Goal: Task Accomplishment & Management: Manage account settings

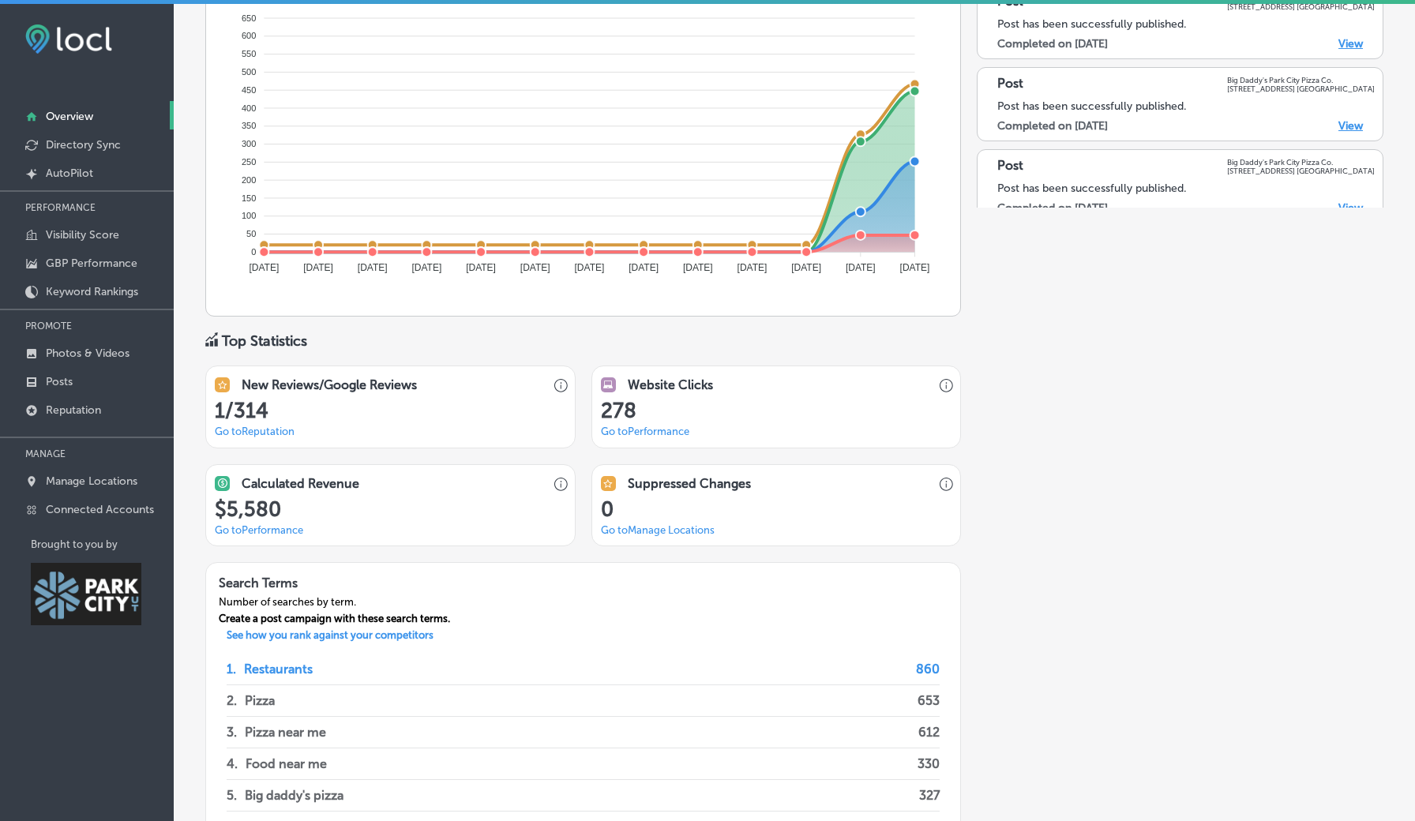
scroll to position [978, 0]
click at [264, 424] on link "Go to Reputation" at bounding box center [255, 430] width 80 height 12
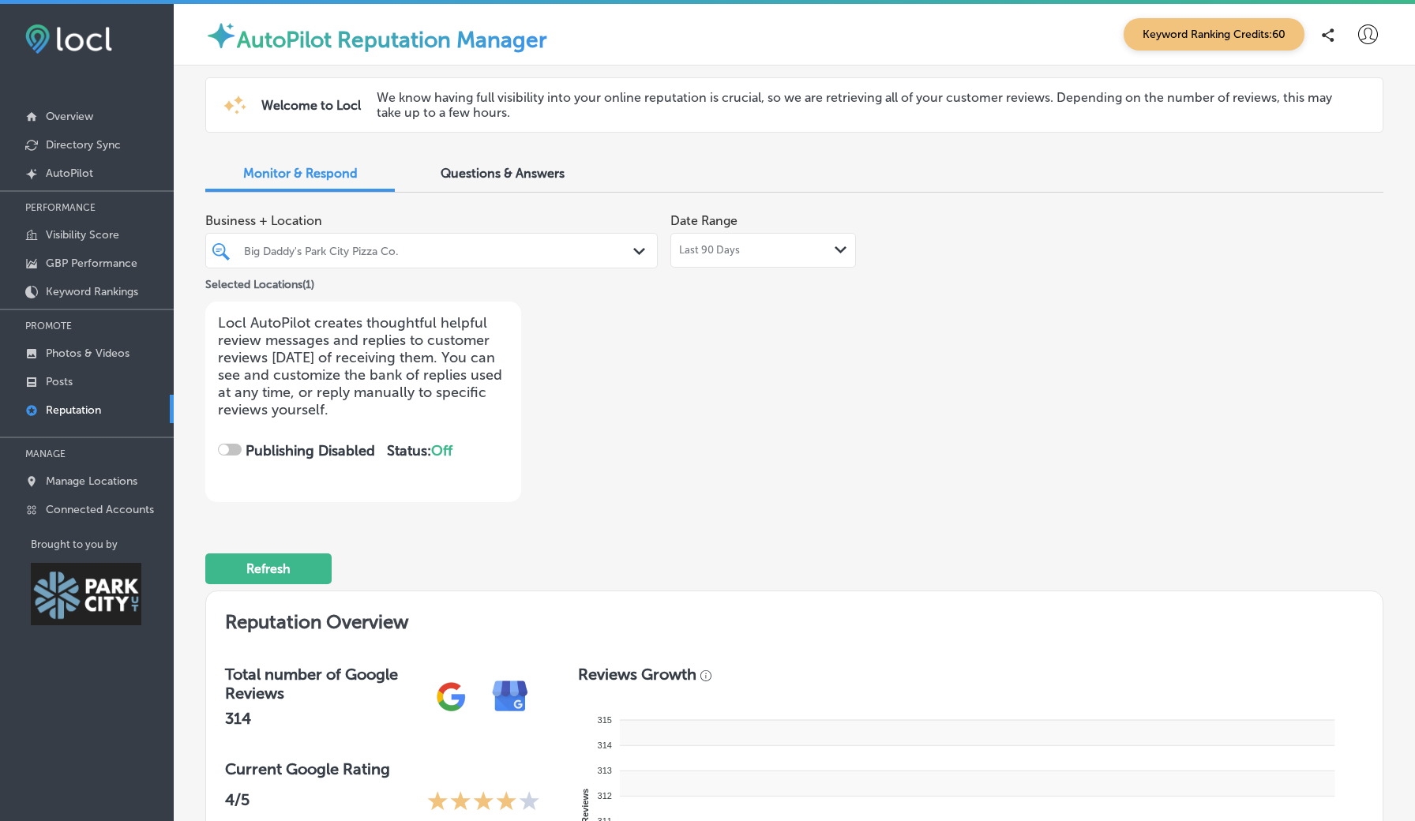
checkbox input "true"
click at [71, 116] on p "Overview" at bounding box center [69, 116] width 47 height 13
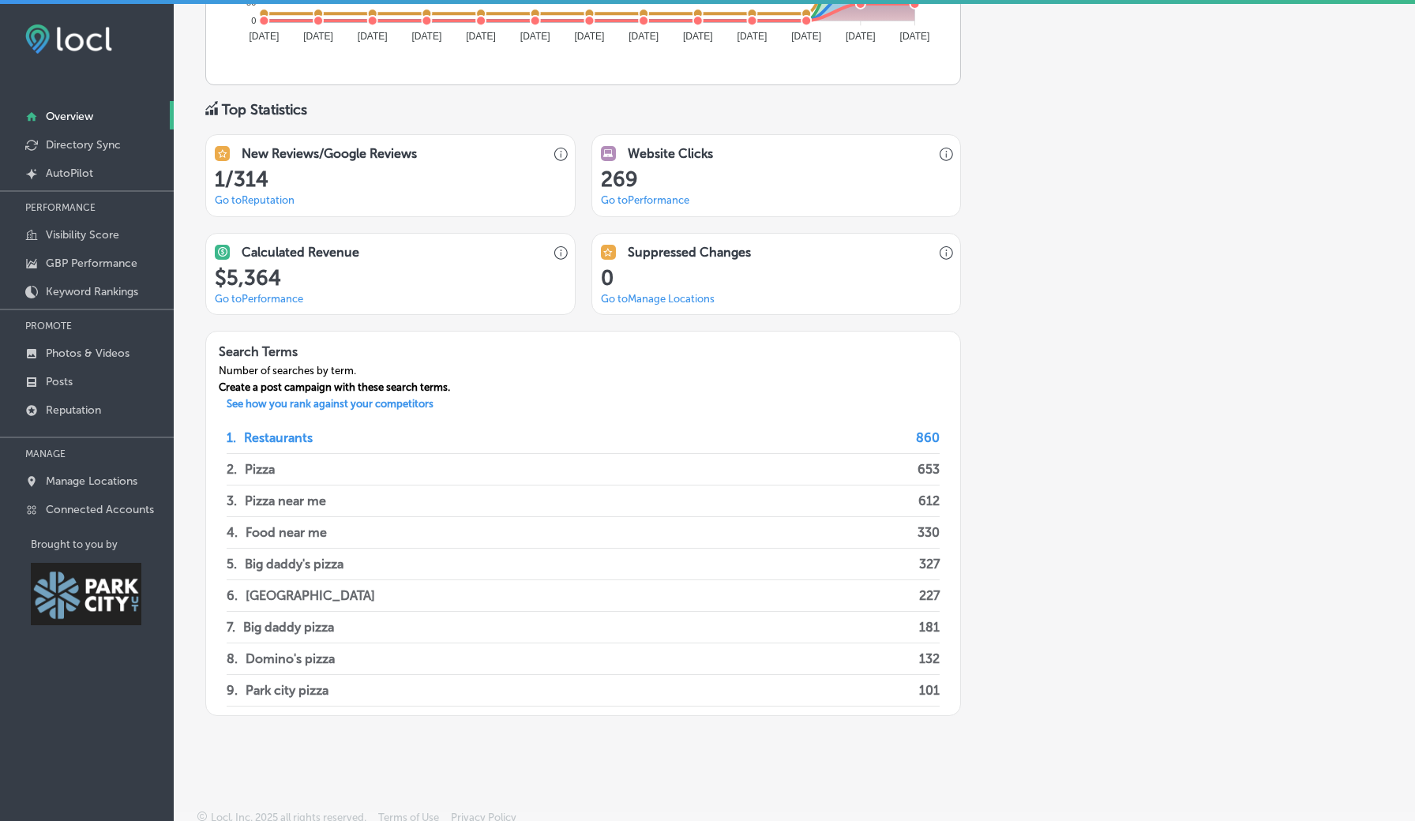
scroll to position [1207, 0]
click at [99, 114] on link "Overview" at bounding box center [87, 115] width 174 height 28
click at [72, 356] on p "Photos & Videos" at bounding box center [88, 353] width 84 height 13
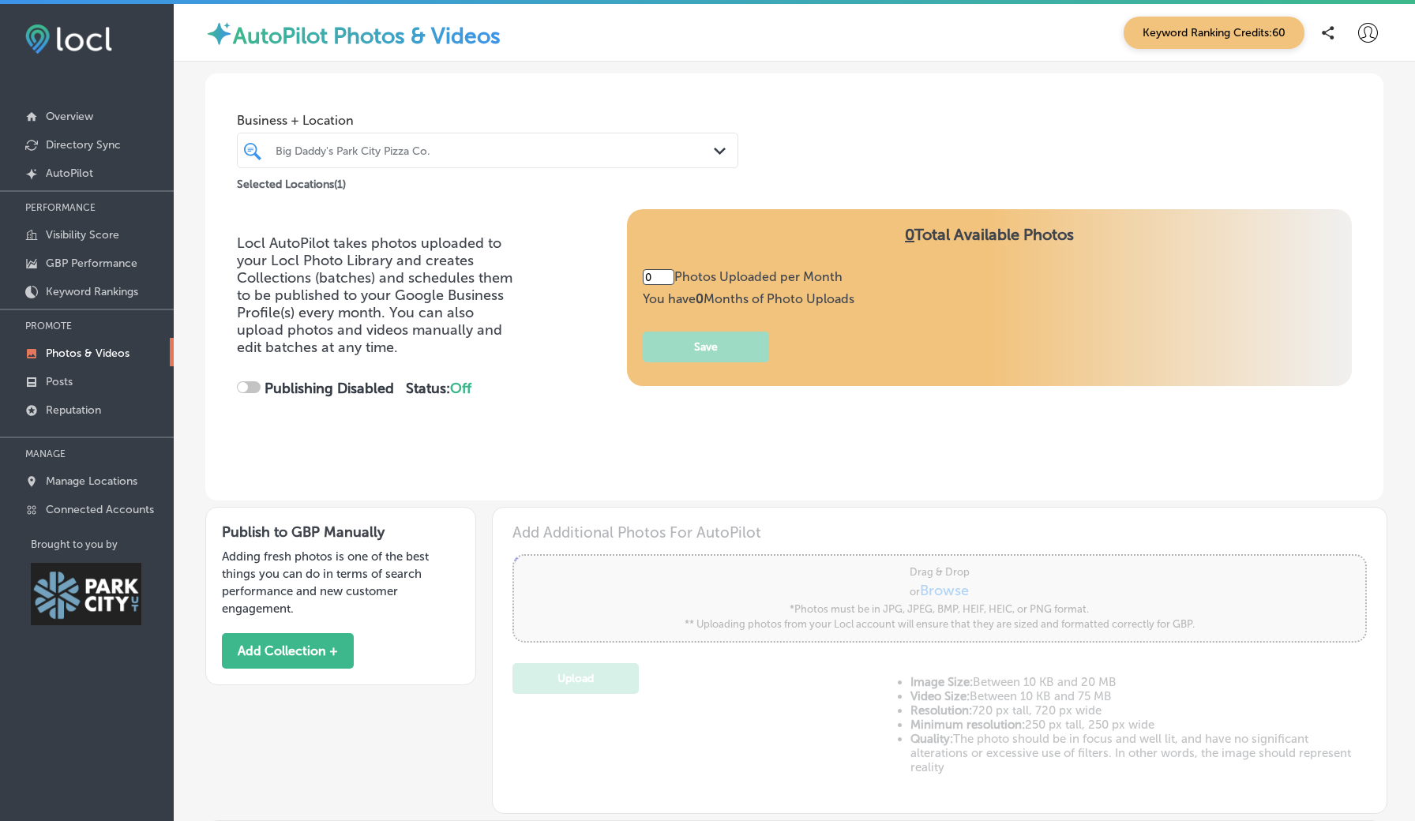
type input "0"
checkbox input "true"
type input "5"
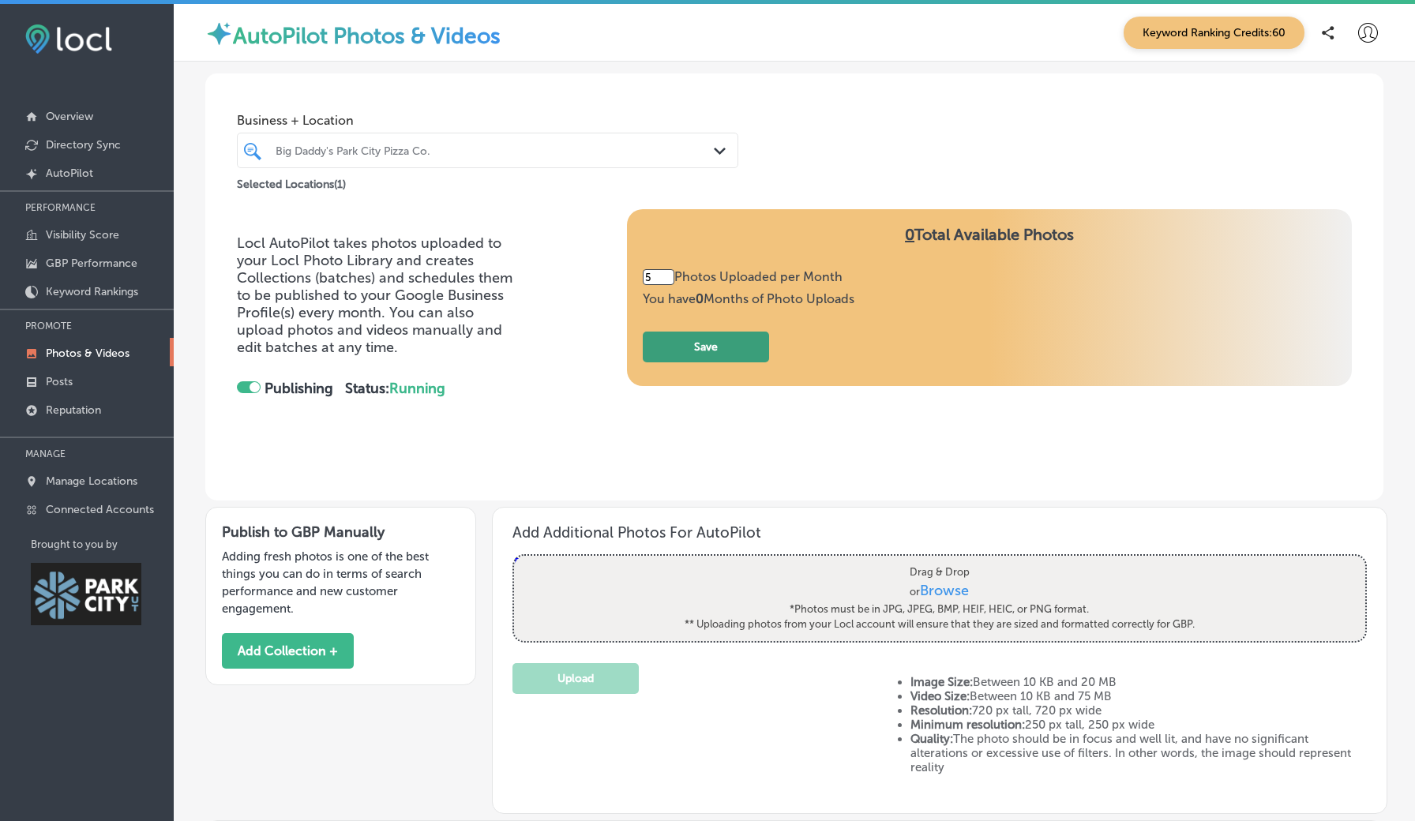
click at [683, 341] on button "Save" at bounding box center [706, 347] width 126 height 31
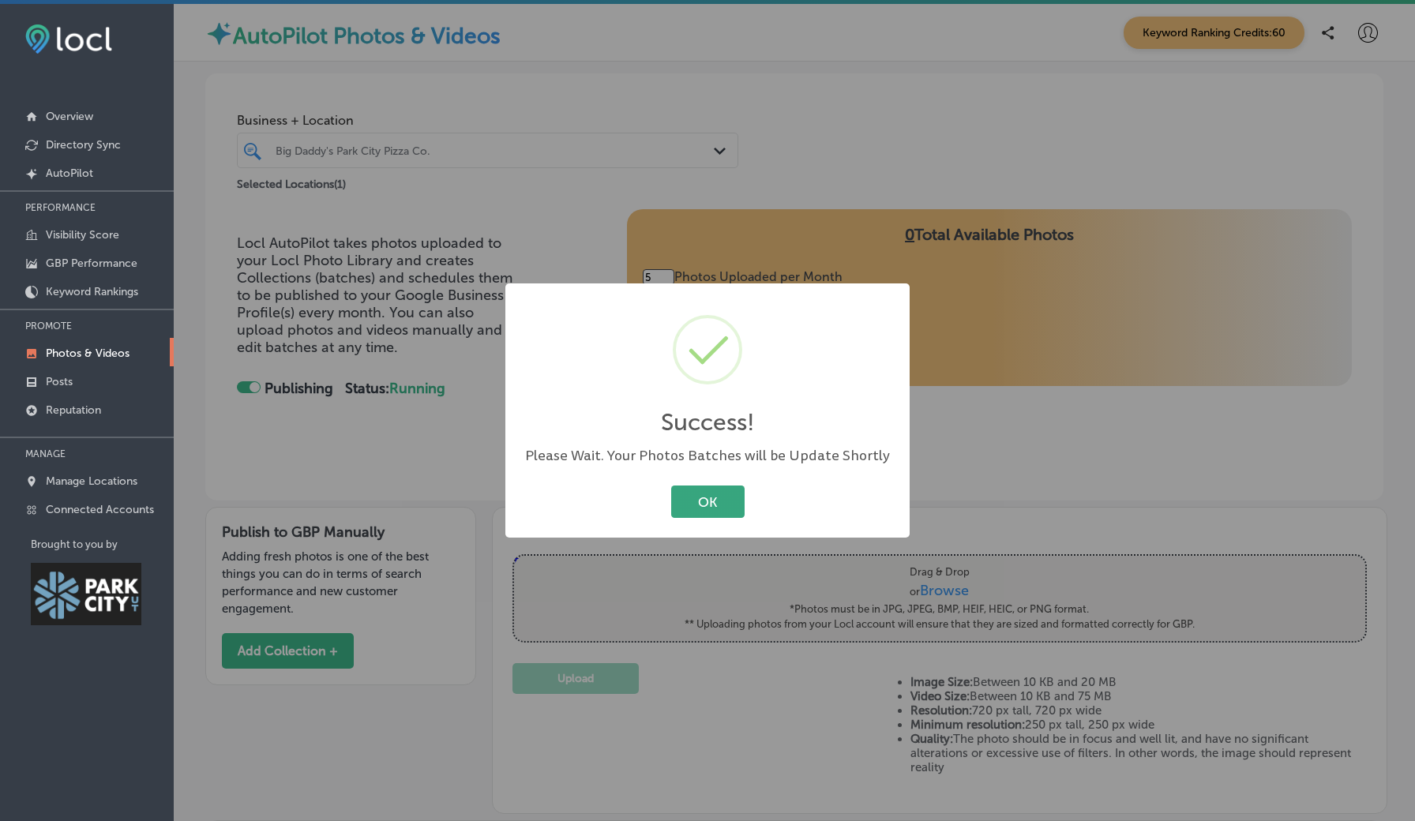
click at [711, 495] on button "OK" at bounding box center [707, 501] width 73 height 32
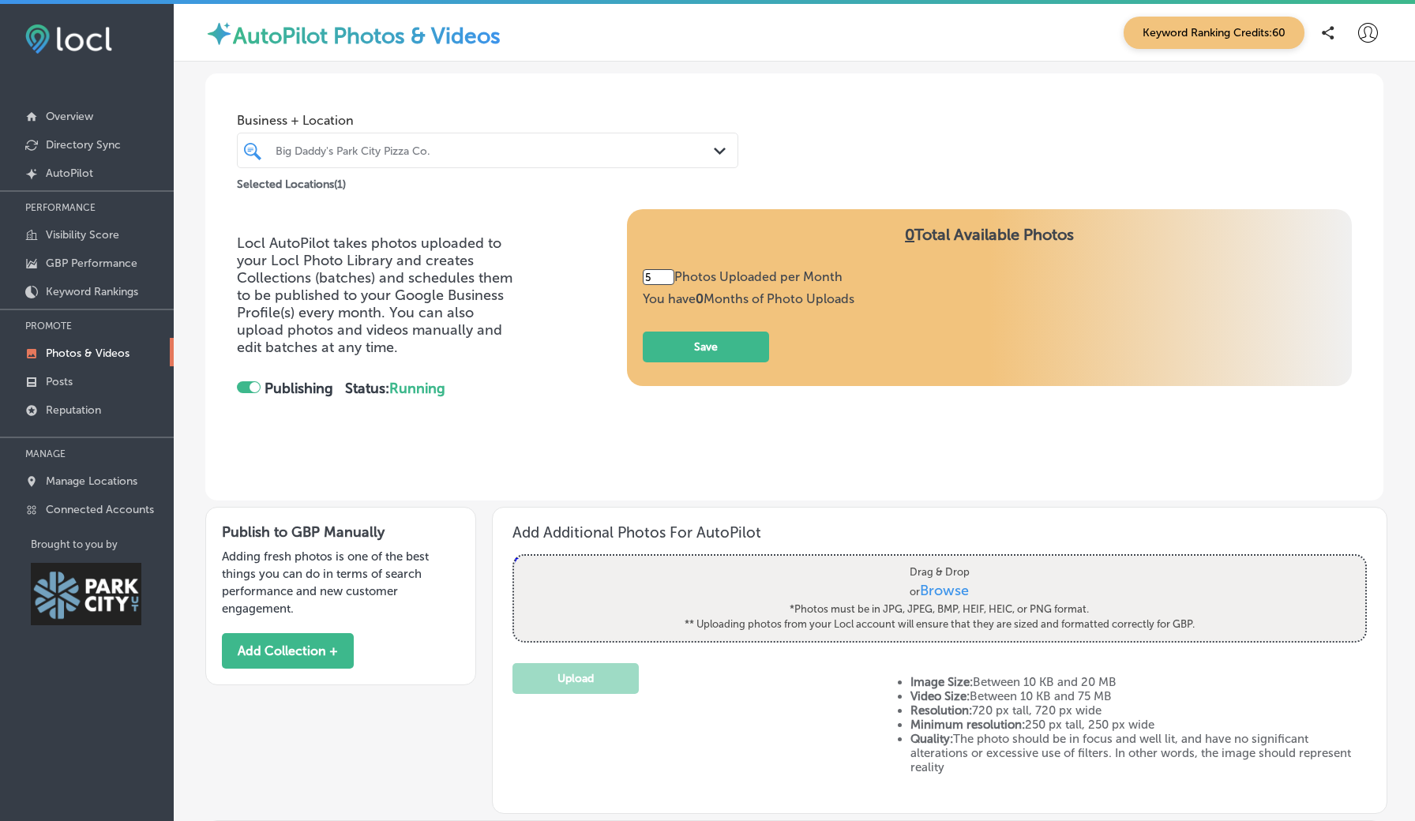
click at [947, 583] on span "Browse" at bounding box center [944, 589] width 49 height 17
click at [947, 560] on input "Drag & Drop or Browse *Photos must be in JPG, JPEG, BMP, HEIF, HEIC, or PNG for…" at bounding box center [939, 558] width 851 height 5
